Goal: Transaction & Acquisition: Download file/media

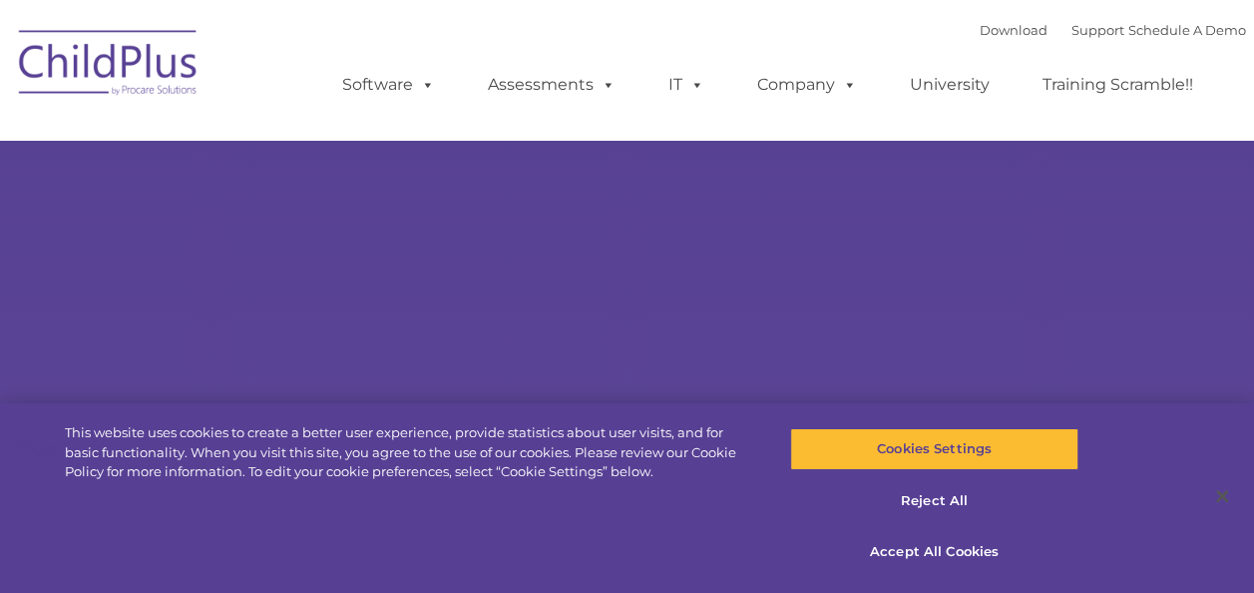
select select "MEDIUM"
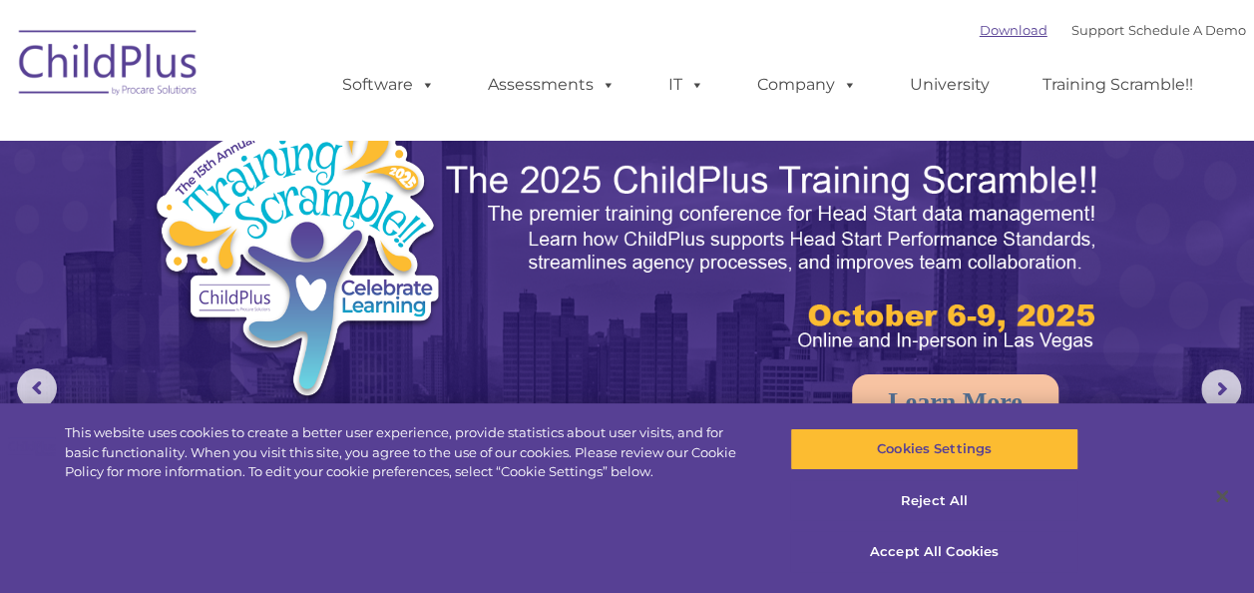
click at [980, 34] on link "Download" at bounding box center [1014, 30] width 68 height 16
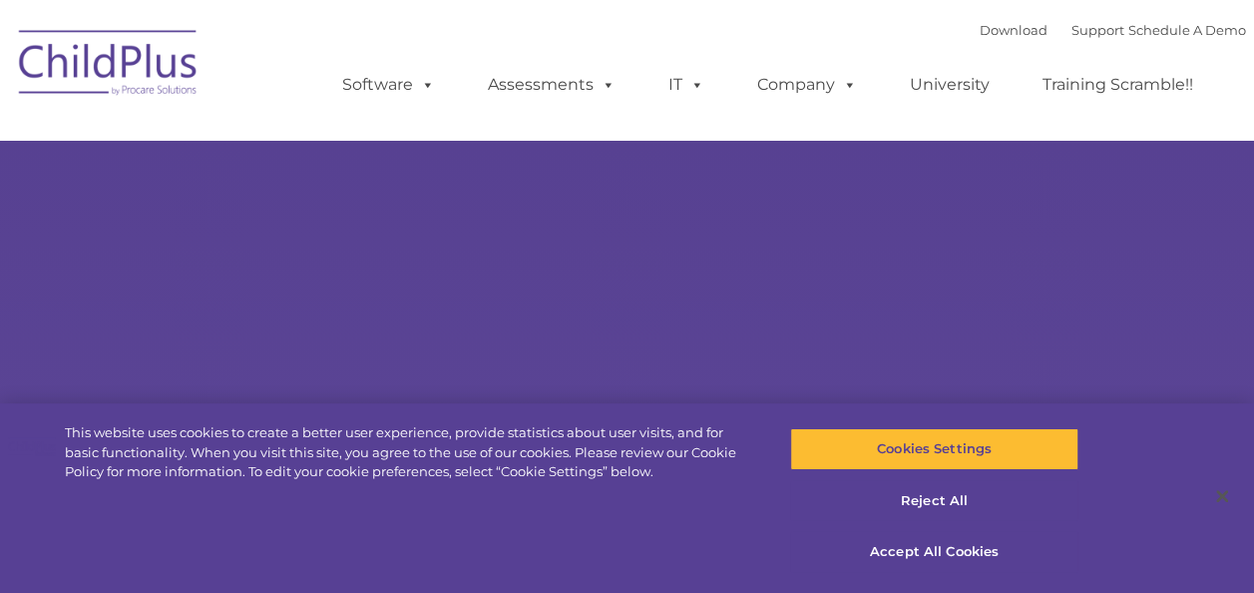
select select "MEDIUM"
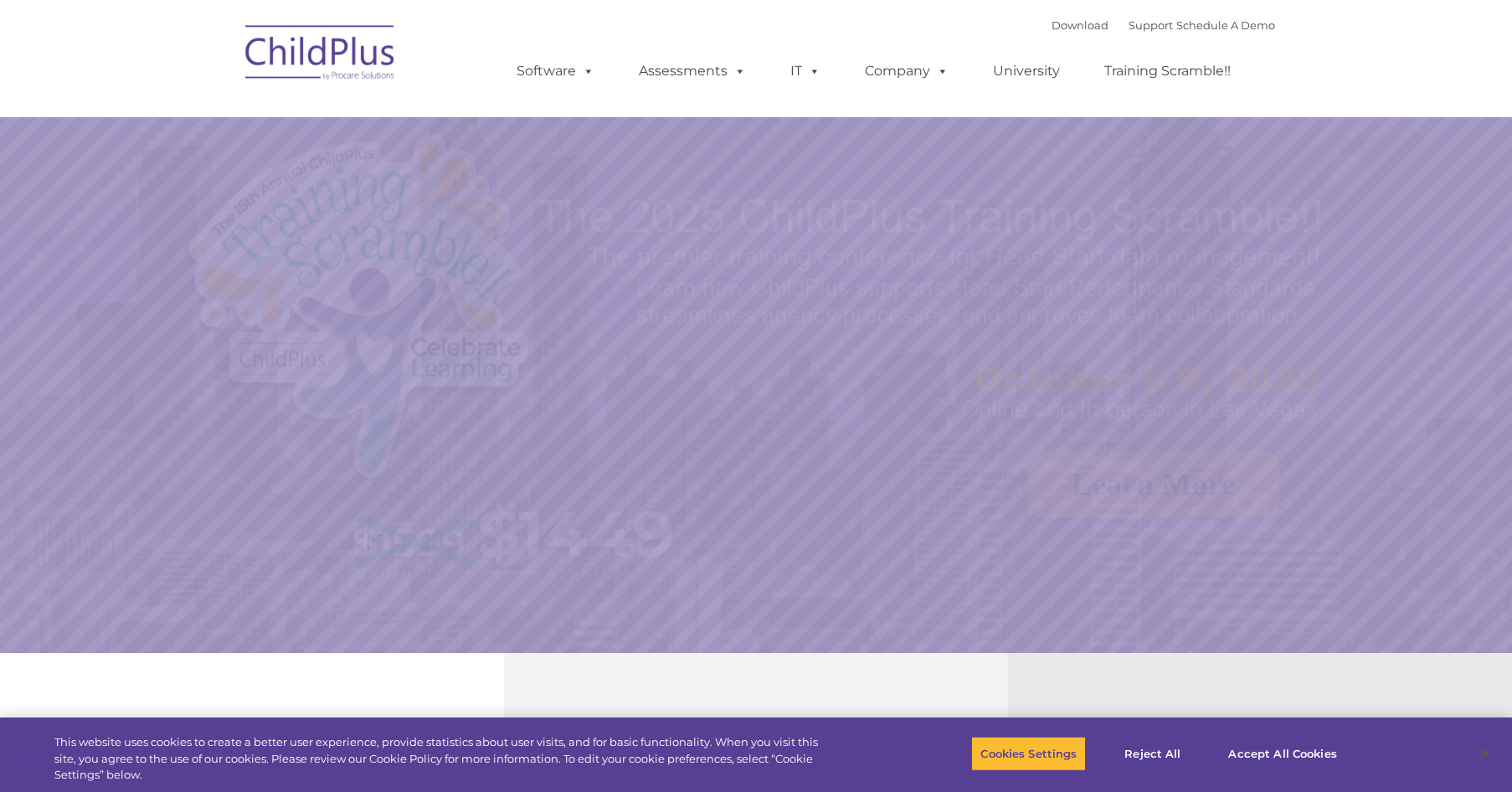
select select "MEDIUM"
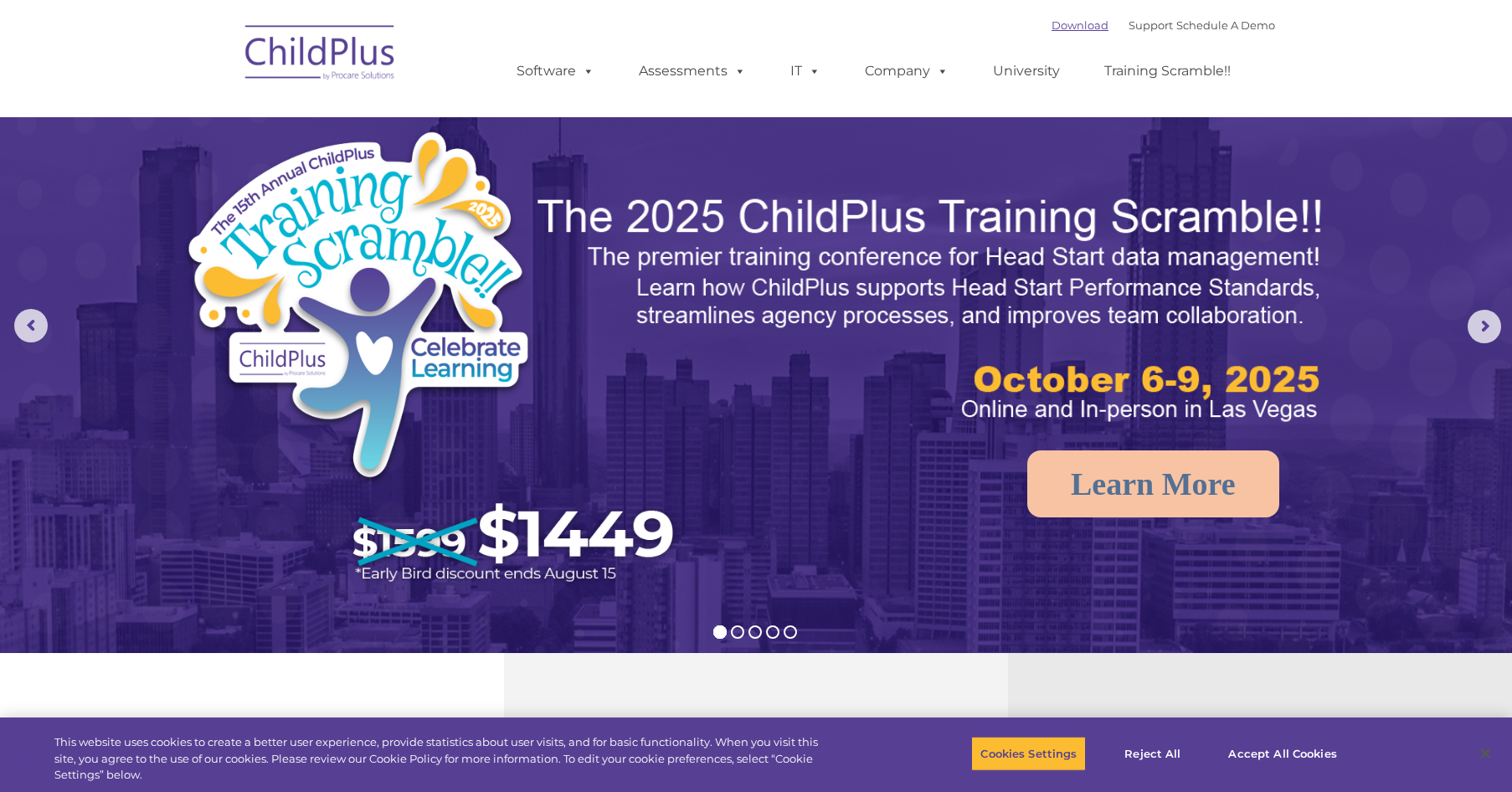
click at [1051, 23] on link "Download" at bounding box center [1080, 25] width 57 height 13
